Goal: Task Accomplishment & Management: Use online tool/utility

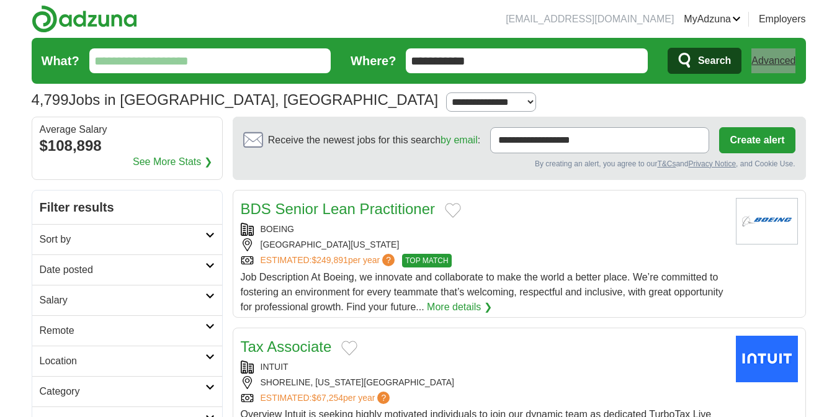
drag, startPoint x: 835, startPoint y: 35, endPoint x: 837, endPoint y: 62, distance: 27.4
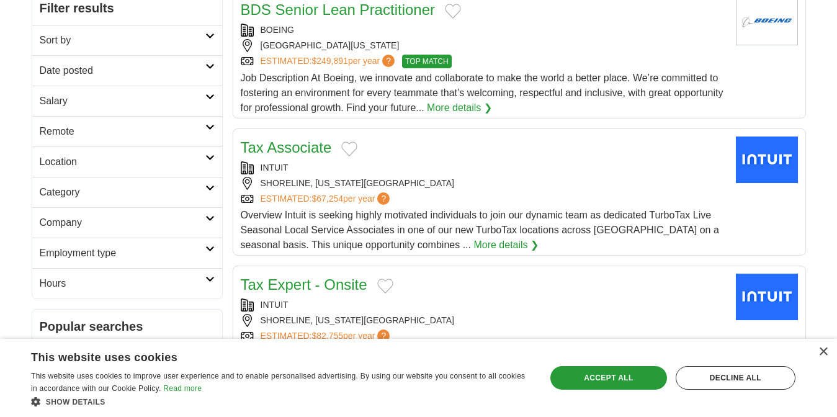
scroll to position [197, 0]
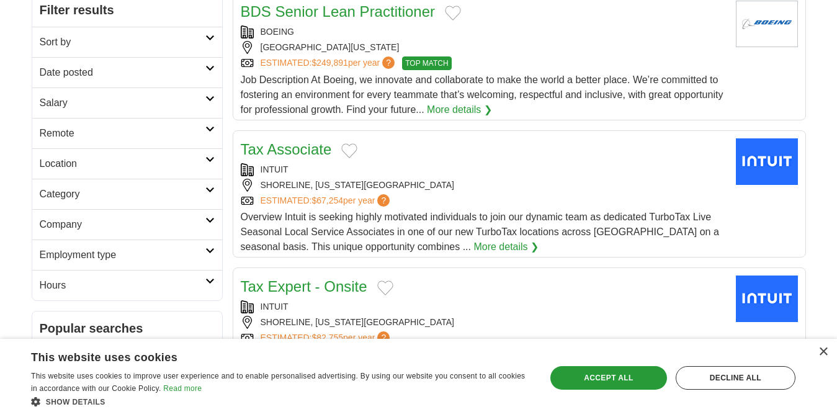
click at [88, 202] on link "Category" at bounding box center [127, 194] width 190 height 30
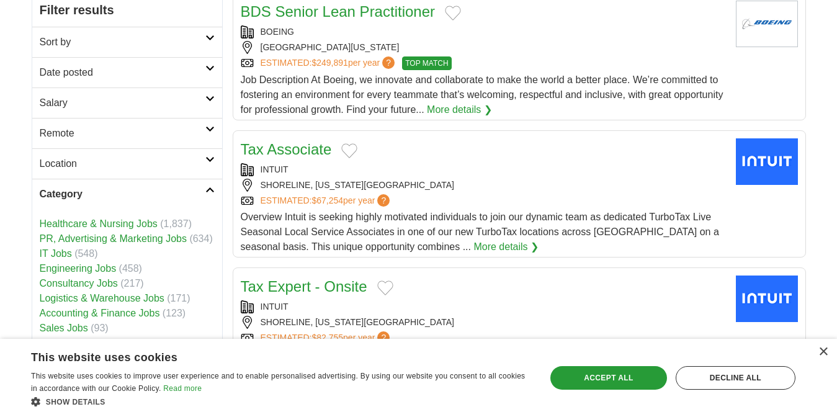
click at [86, 200] on h2 "Category" at bounding box center [123, 194] width 166 height 15
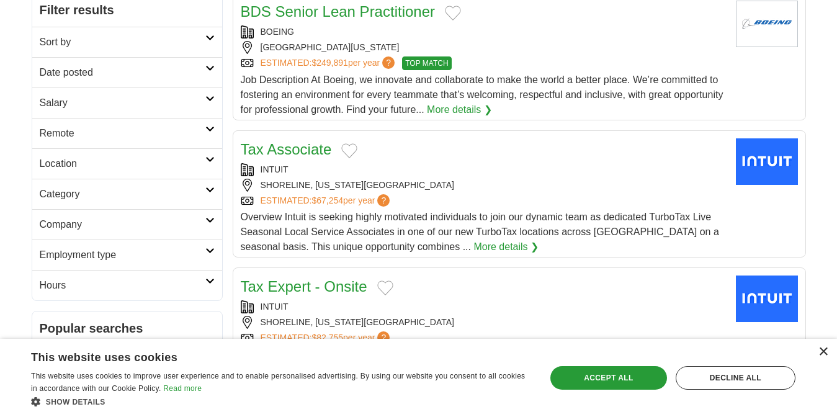
click at [820, 355] on div "×" at bounding box center [823, 352] width 9 height 9
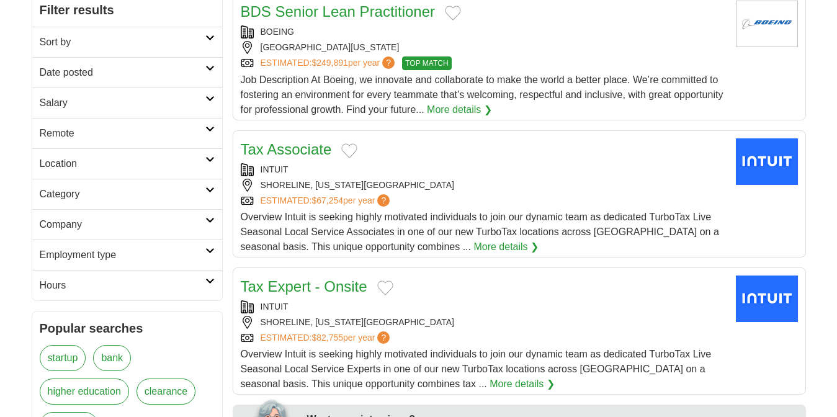
click at [192, 287] on h2 "Hours" at bounding box center [123, 285] width 166 height 15
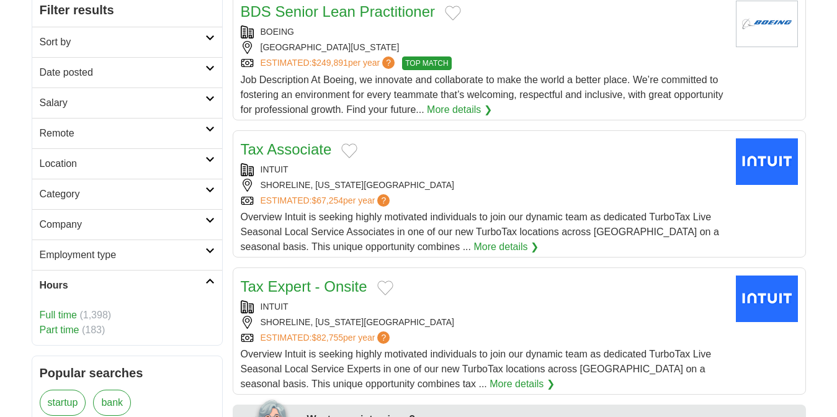
click at [192, 286] on h2 "Hours" at bounding box center [123, 285] width 166 height 15
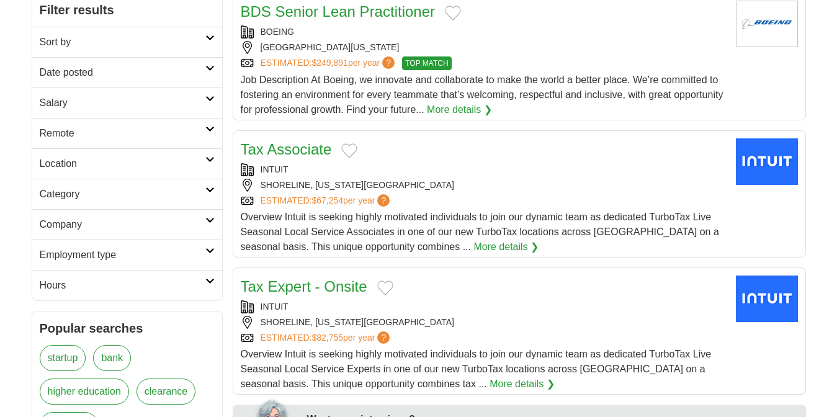
click at [192, 286] on h2 "Hours" at bounding box center [123, 285] width 166 height 15
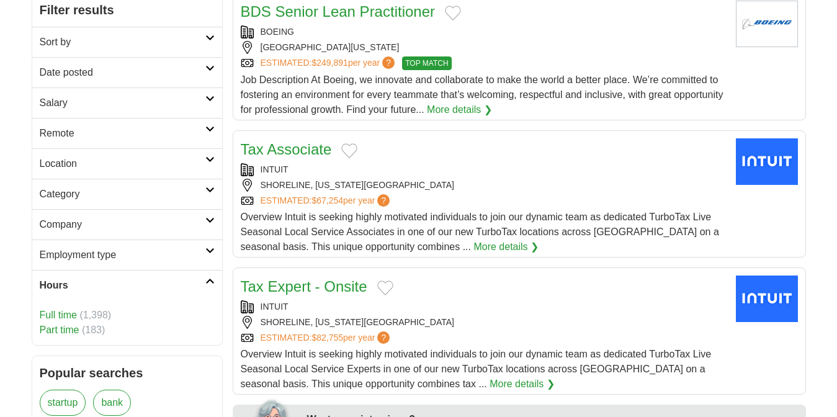
click at [68, 314] on link "Full time" at bounding box center [58, 315] width 37 height 11
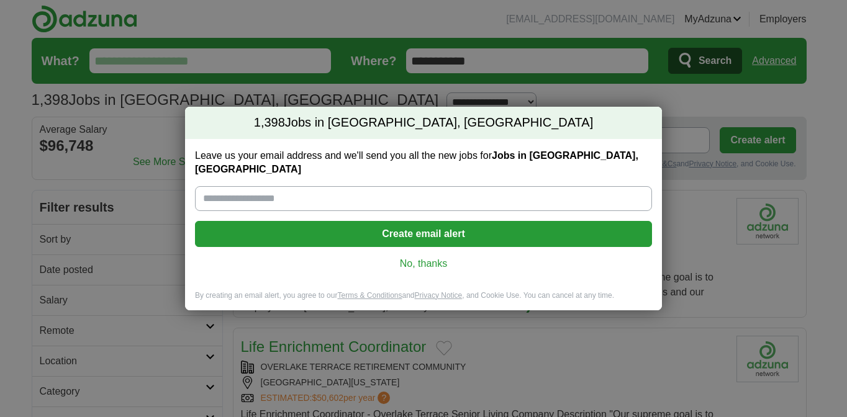
click at [419, 257] on link "No, thanks" at bounding box center [423, 264] width 437 height 14
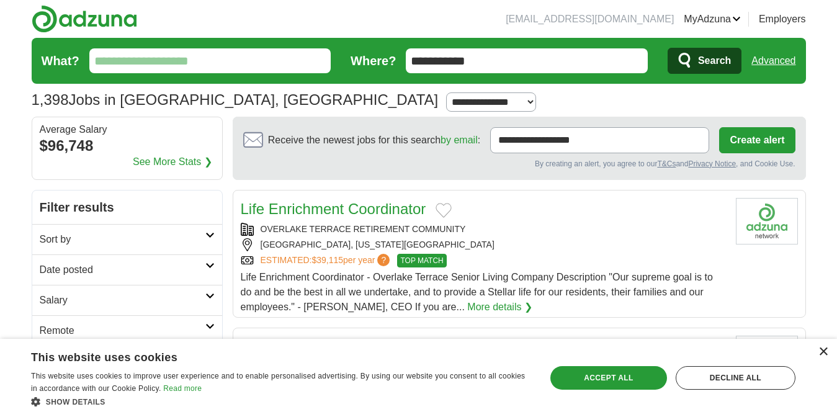
click at [822, 348] on div "×" at bounding box center [823, 352] width 9 height 9
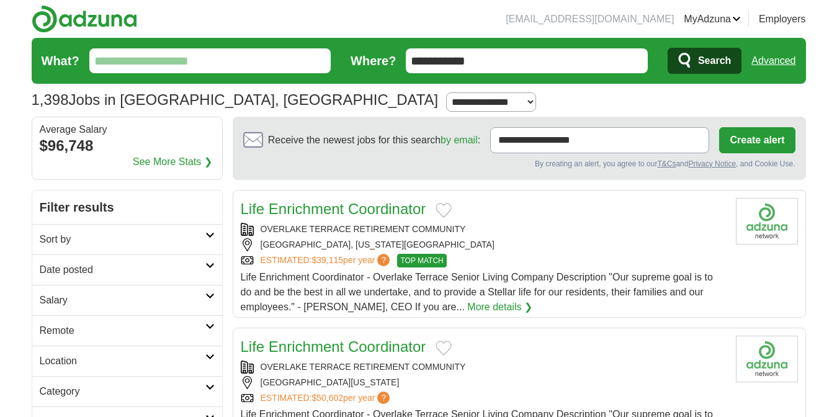
click at [446, 99] on select "**********" at bounding box center [491, 101] width 90 height 19
drag, startPoint x: 450, startPoint y: 60, endPoint x: 301, endPoint y: 58, distance: 149.0
click at [303, 61] on form "**********" at bounding box center [419, 61] width 775 height 46
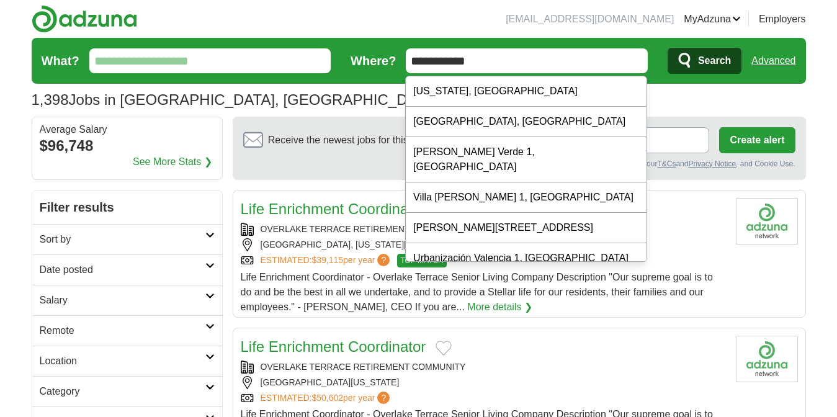
type input "**********"
click at [668, 48] on button "Search" at bounding box center [705, 61] width 74 height 26
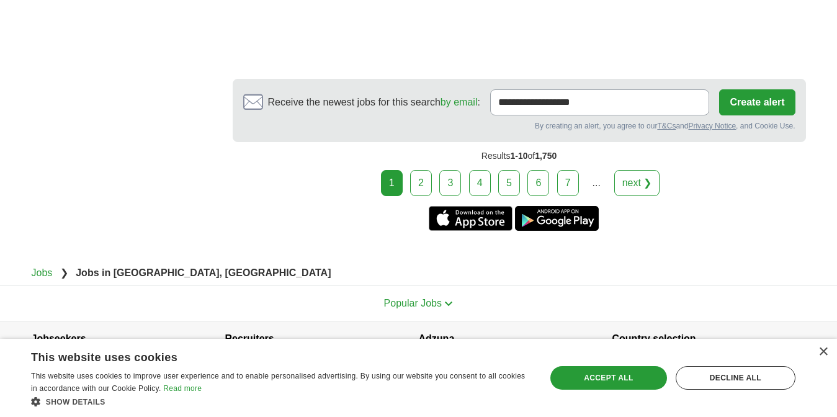
scroll to position [2258, 0]
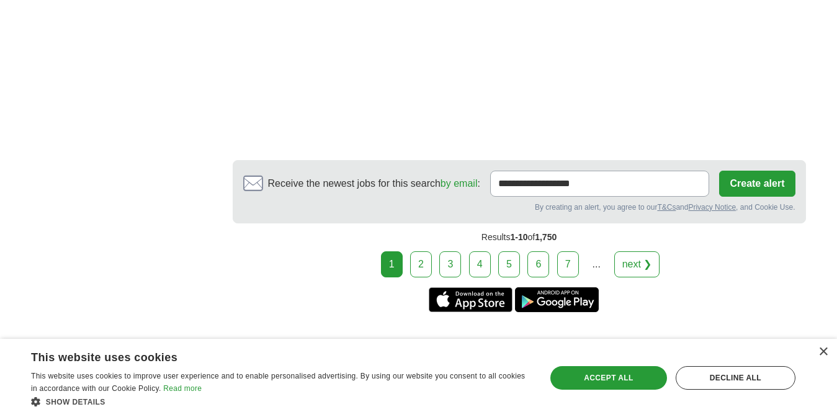
click at [432, 267] on link "2" at bounding box center [421, 264] width 22 height 26
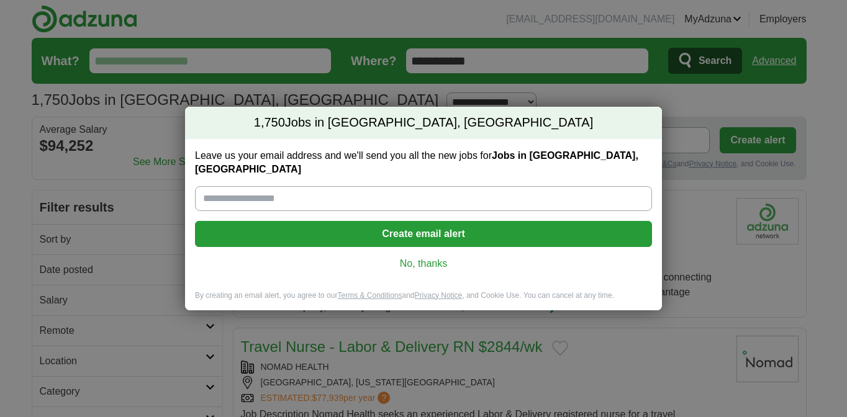
click at [426, 259] on link "No, thanks" at bounding box center [423, 264] width 437 height 14
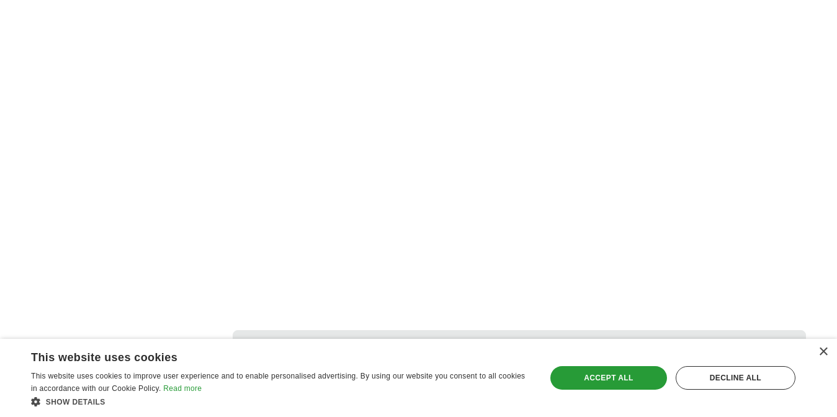
scroll to position [2006, 0]
